Goal: Task Accomplishment & Management: Manage account settings

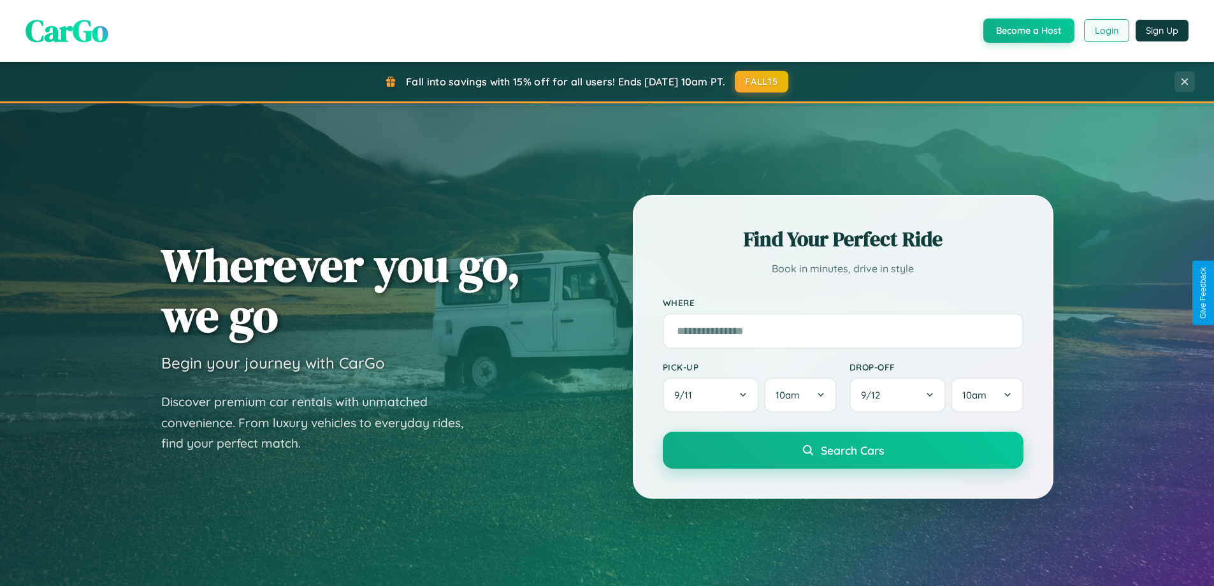
click at [1106, 31] on button "Login" at bounding box center [1106, 30] width 45 height 23
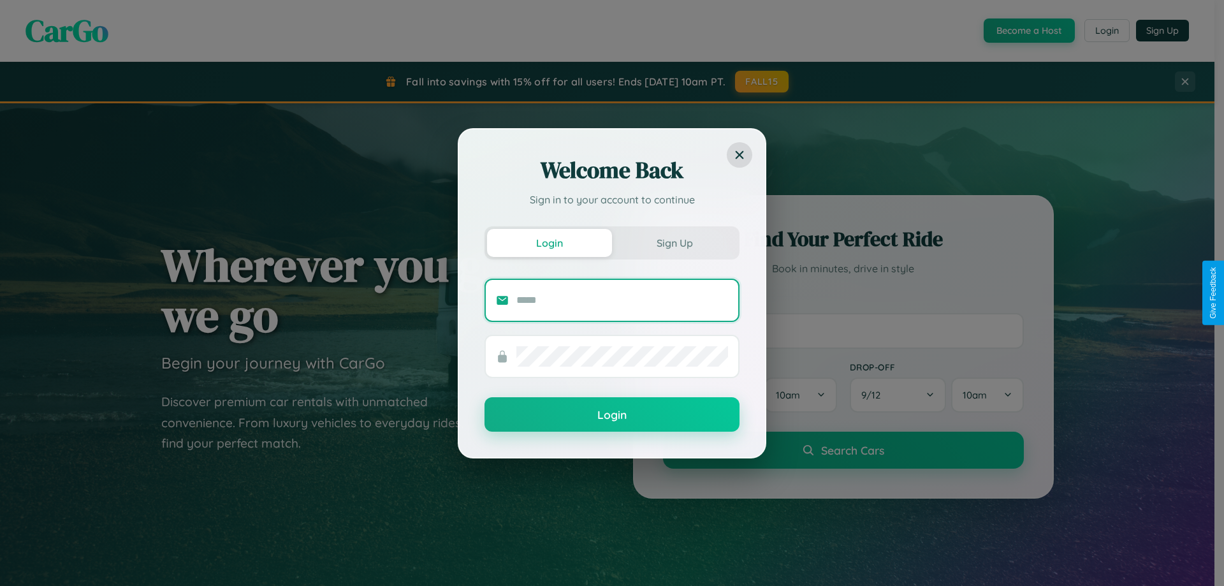
click at [622, 300] on input "text" at bounding box center [622, 300] width 212 height 20
type input "**********"
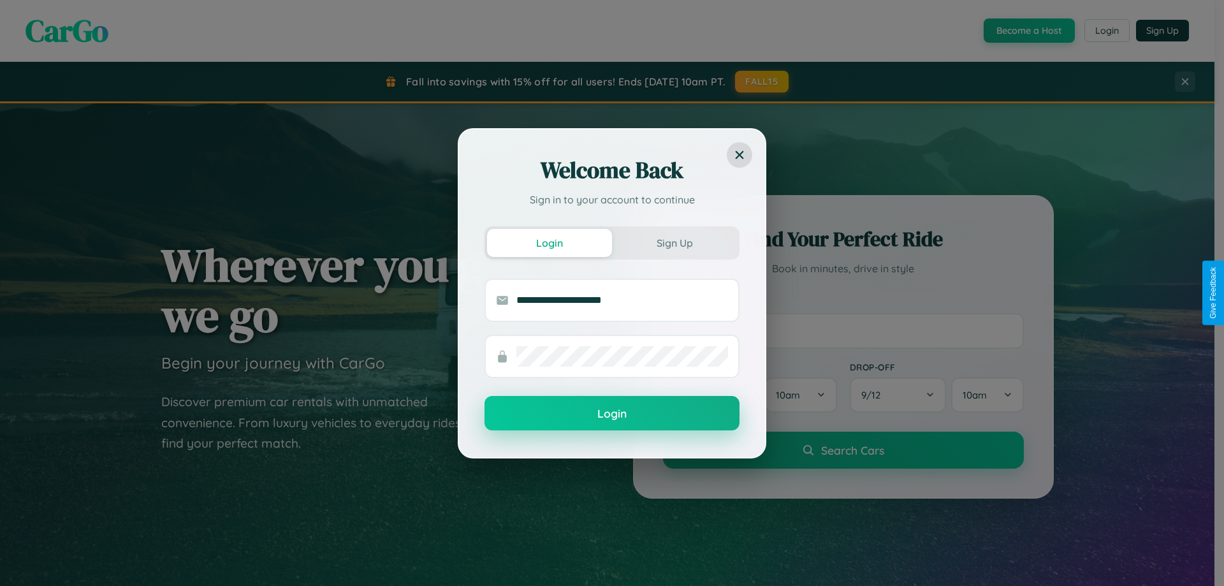
click at [612, 414] on button "Login" at bounding box center [612, 413] width 255 height 34
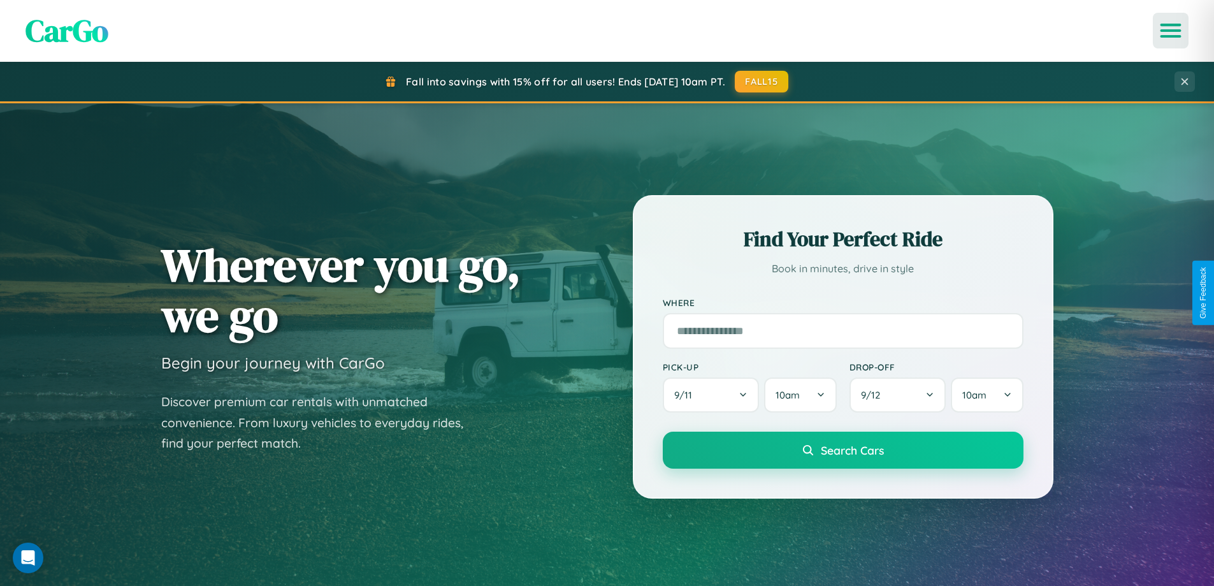
click at [1171, 31] on icon "Open menu" at bounding box center [1171, 30] width 18 height 11
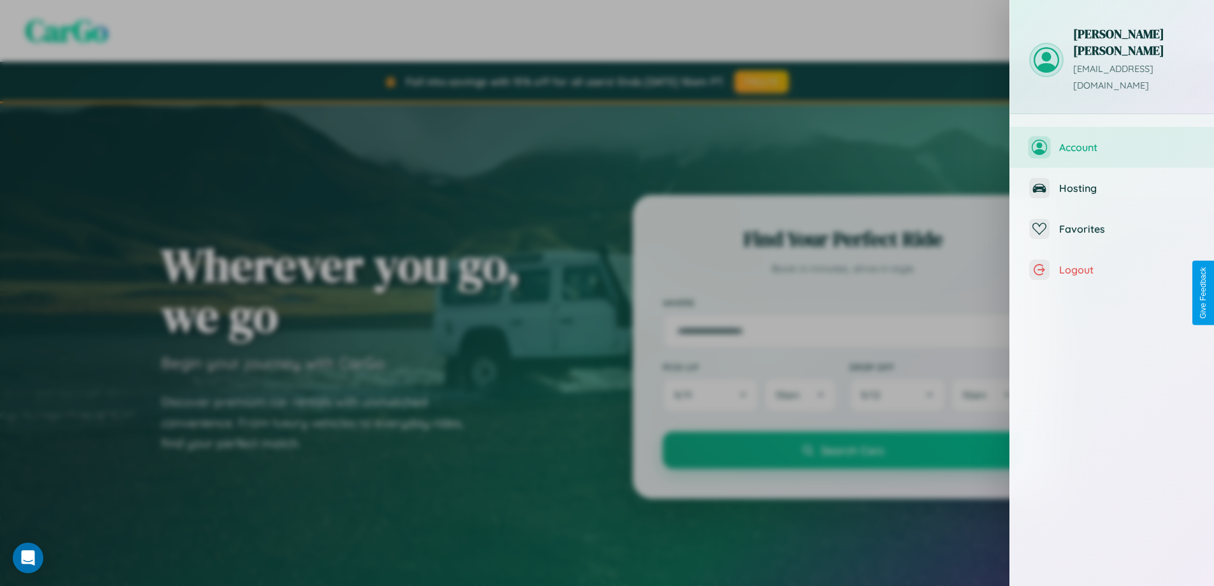
click at [1112, 141] on span "Account" at bounding box center [1128, 147] width 136 height 13
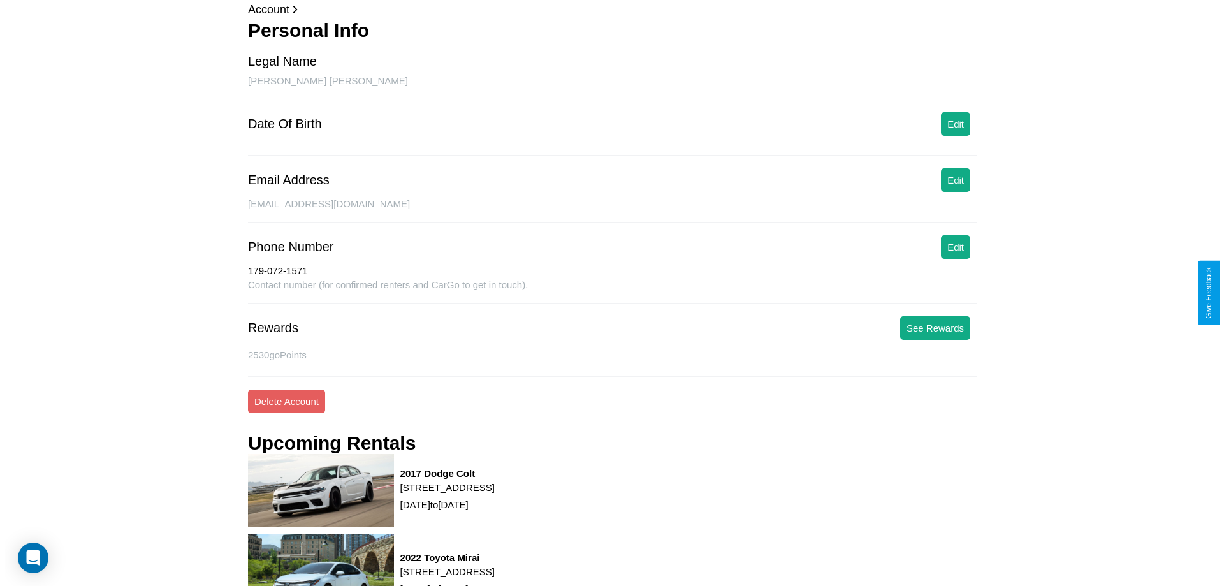
scroll to position [173, 0]
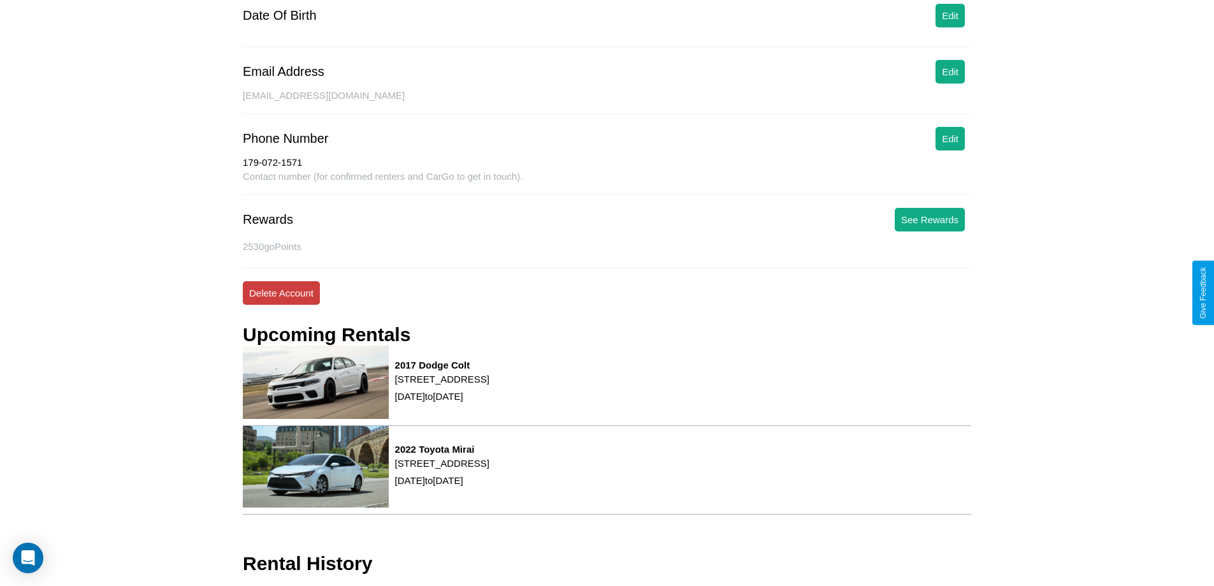
click at [281, 293] on button "Delete Account" at bounding box center [281, 293] width 77 height 24
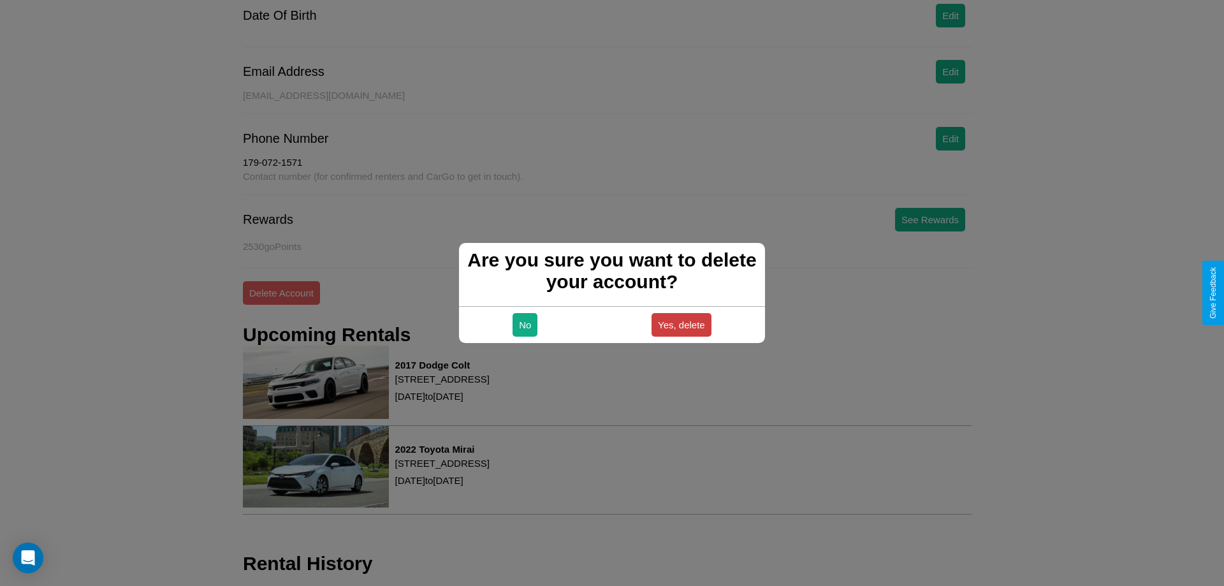
click at [681, 324] on button "Yes, delete" at bounding box center [682, 325] width 60 height 24
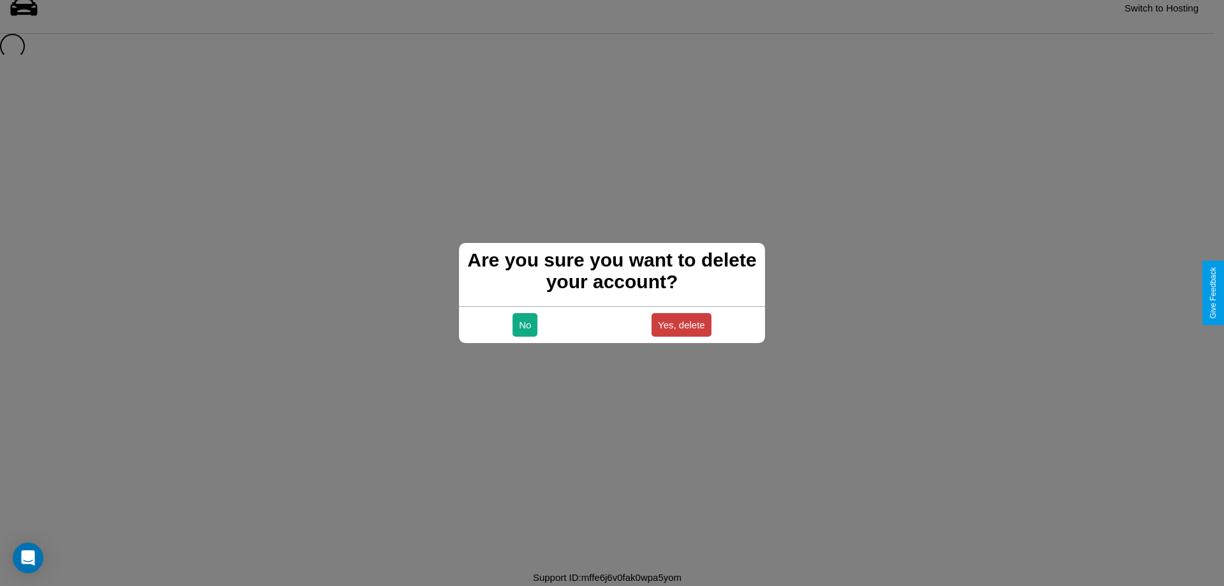
scroll to position [17, 0]
